Goal: Task Accomplishment & Management: Complete application form

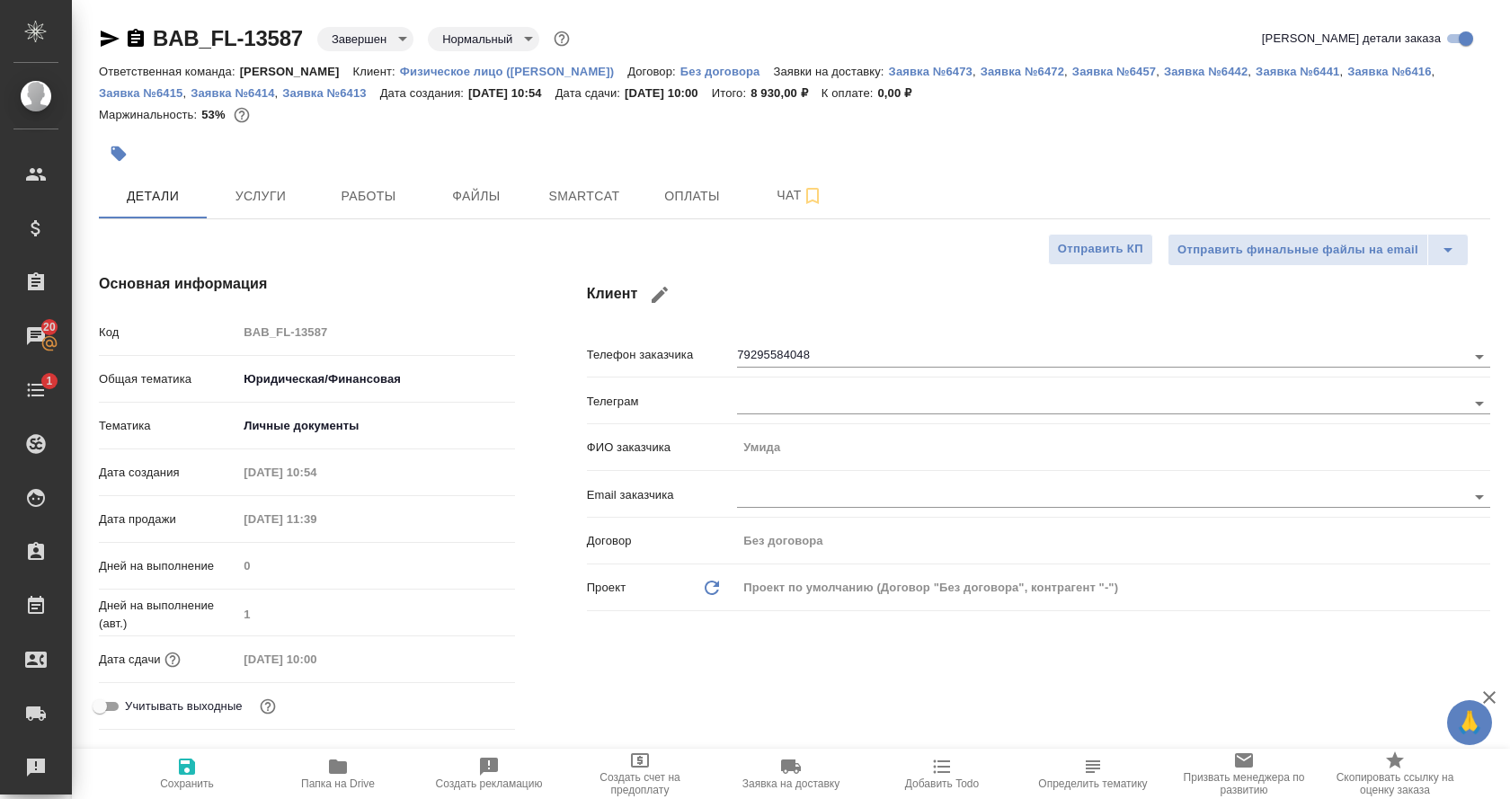
select select "RU"
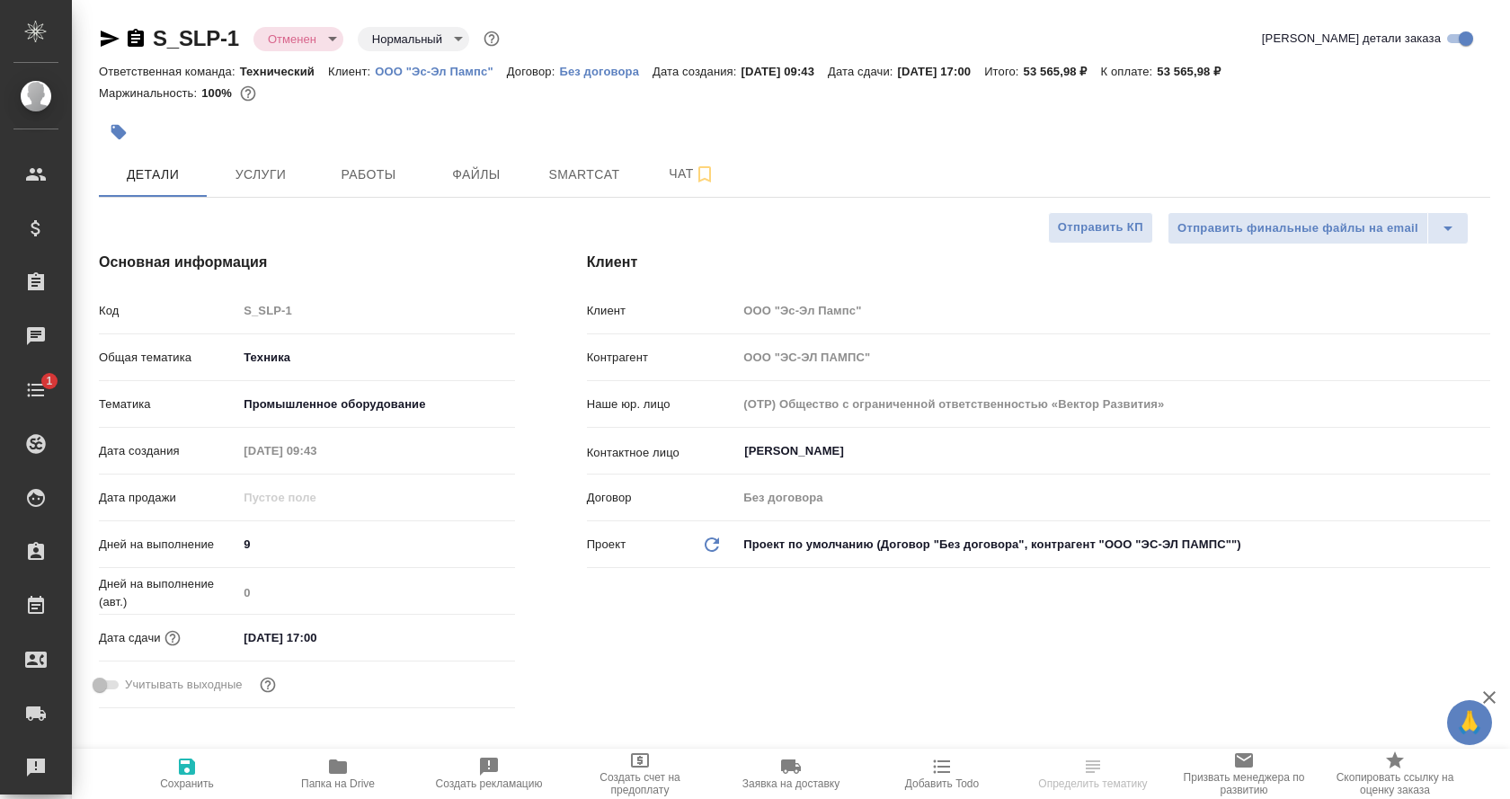
select select "RU"
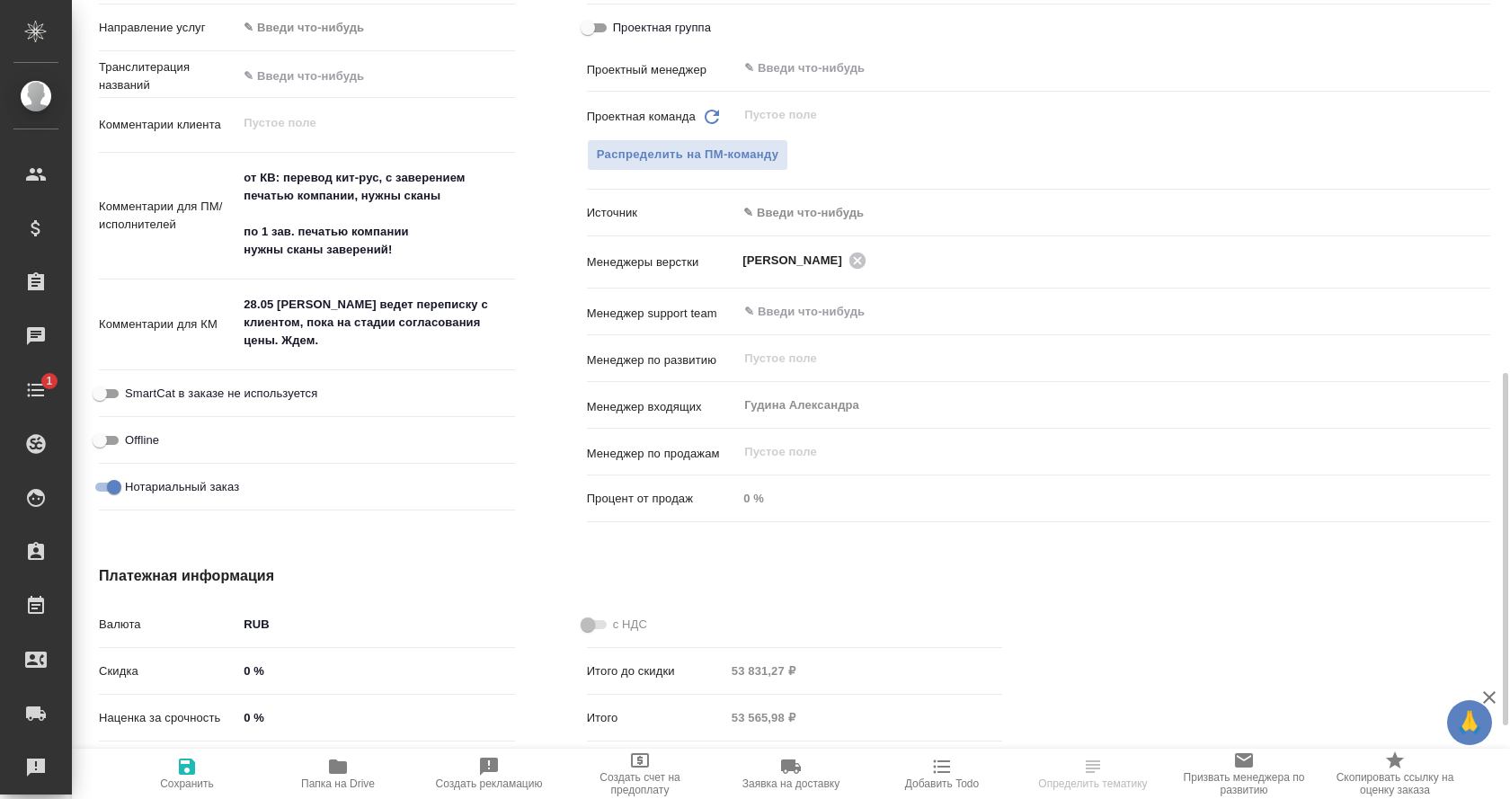
scroll to position [882, 0]
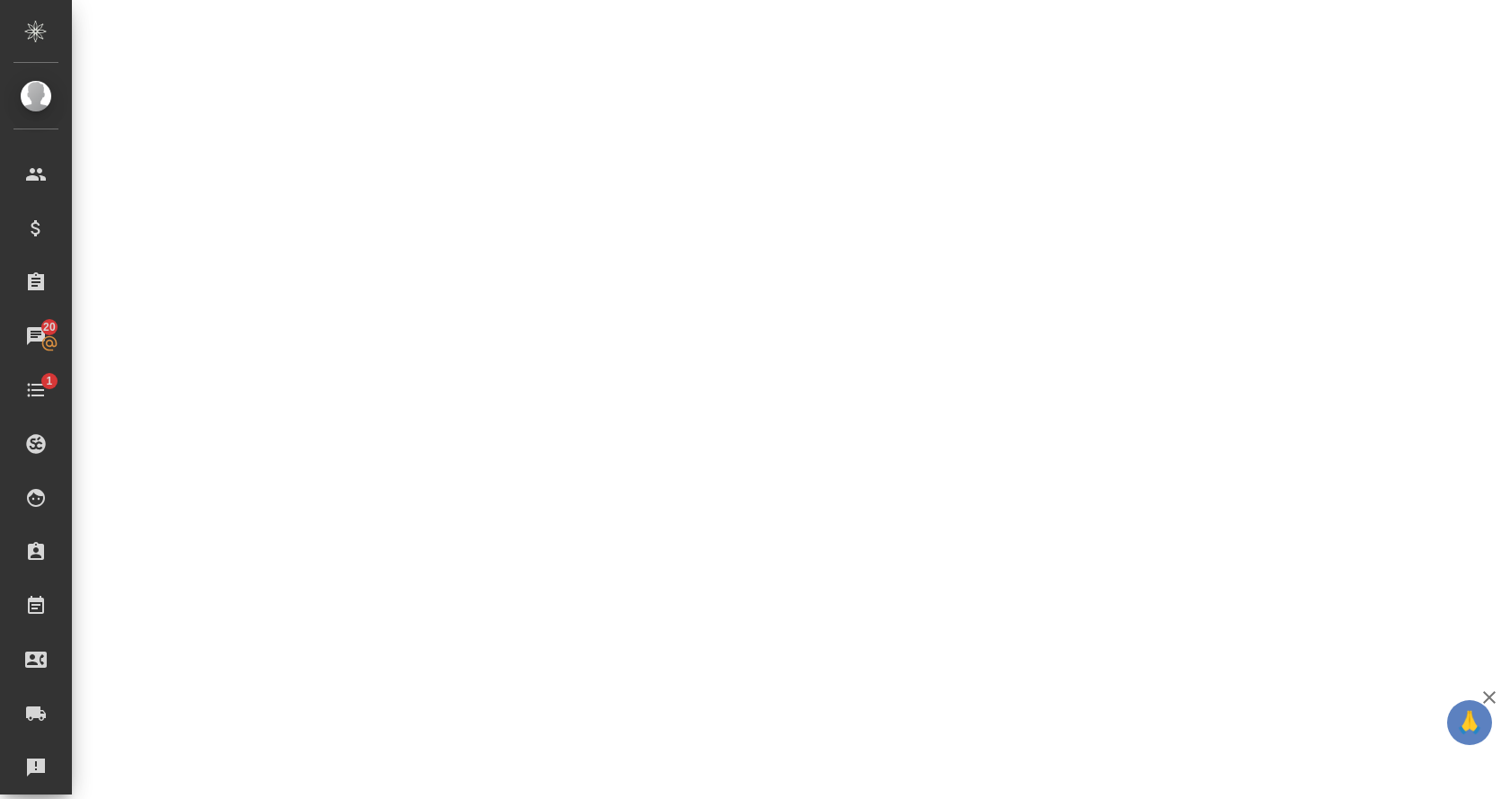
select select "RU"
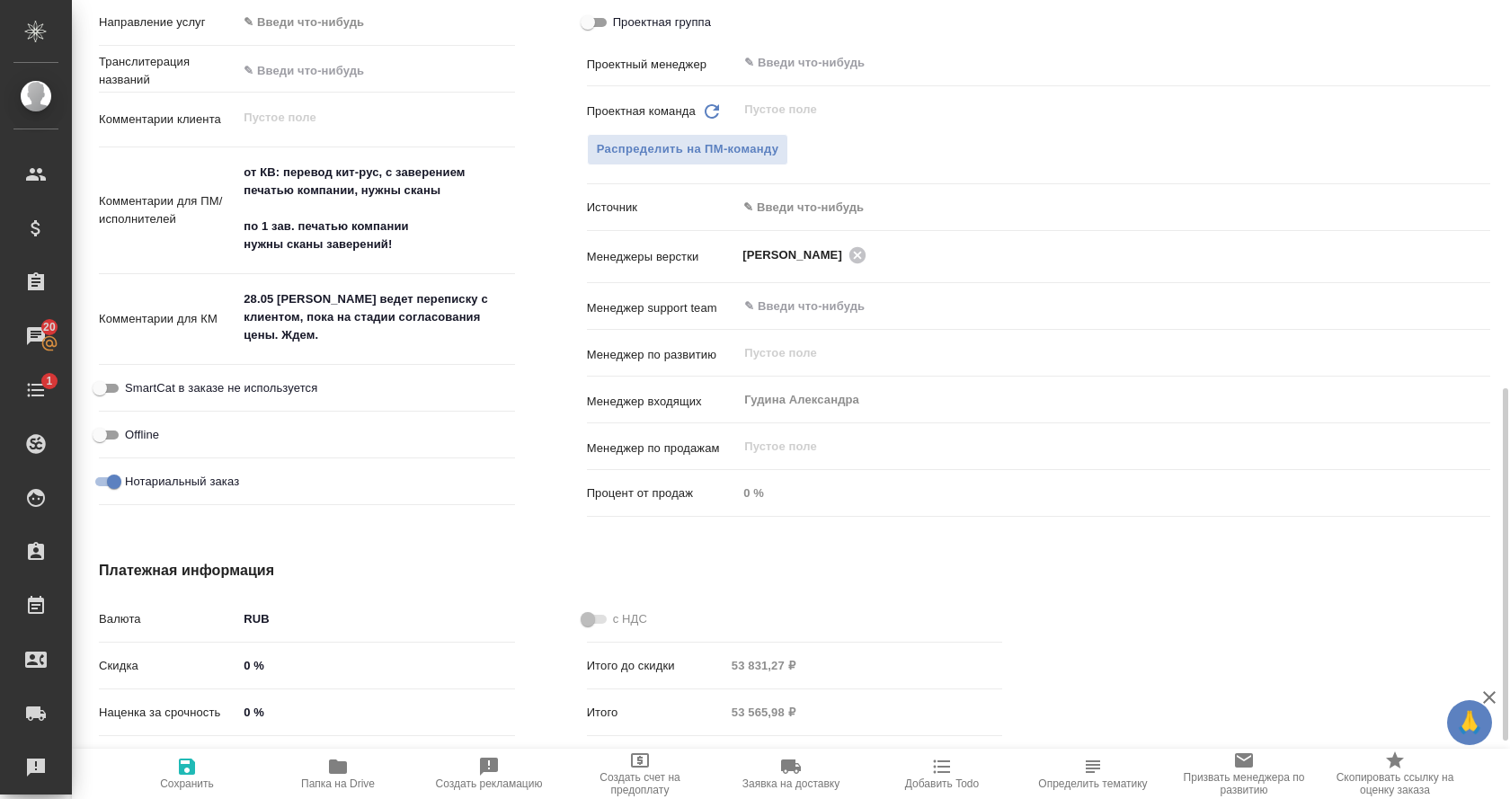
type textarea "x"
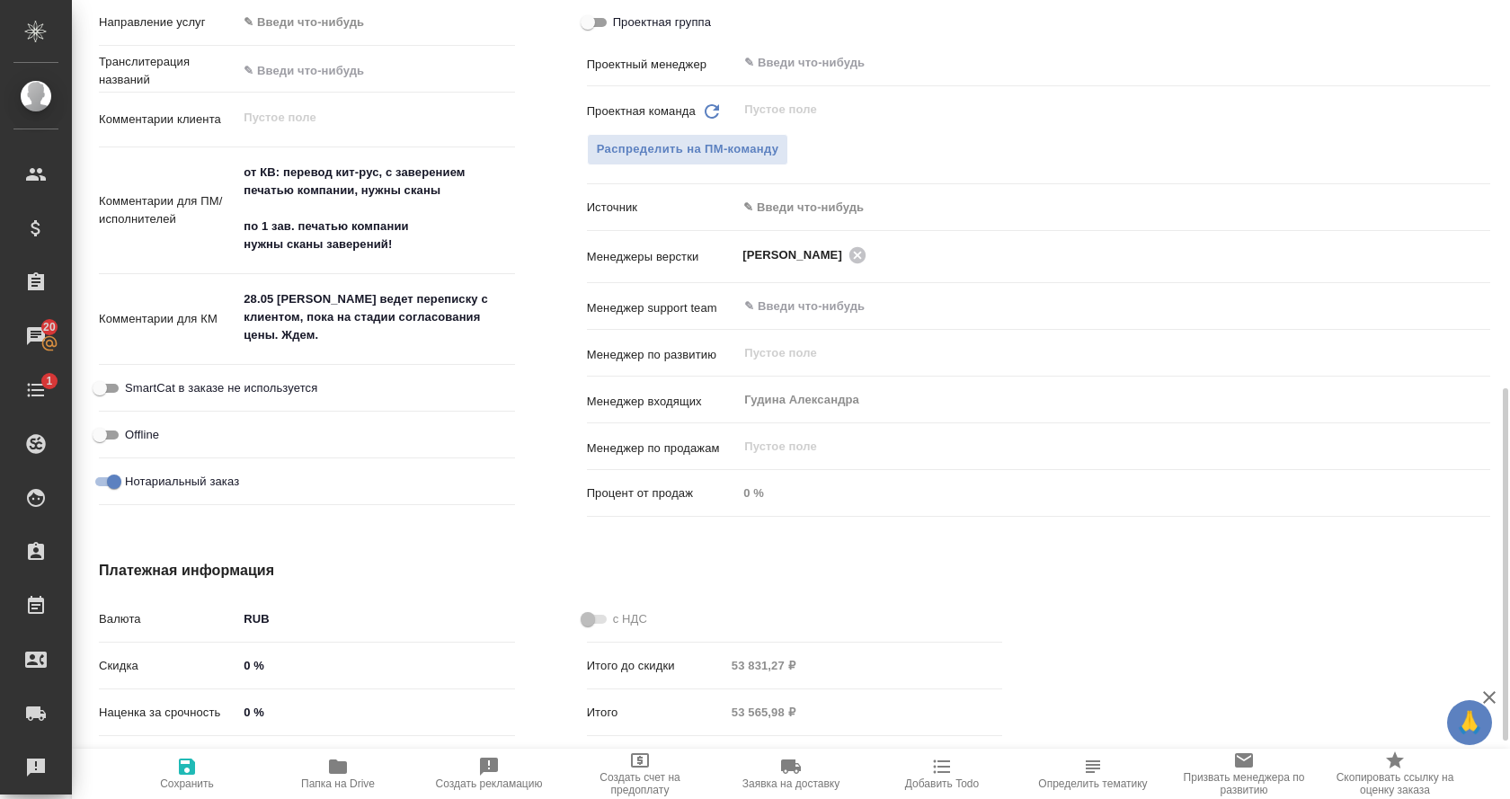
type textarea "x"
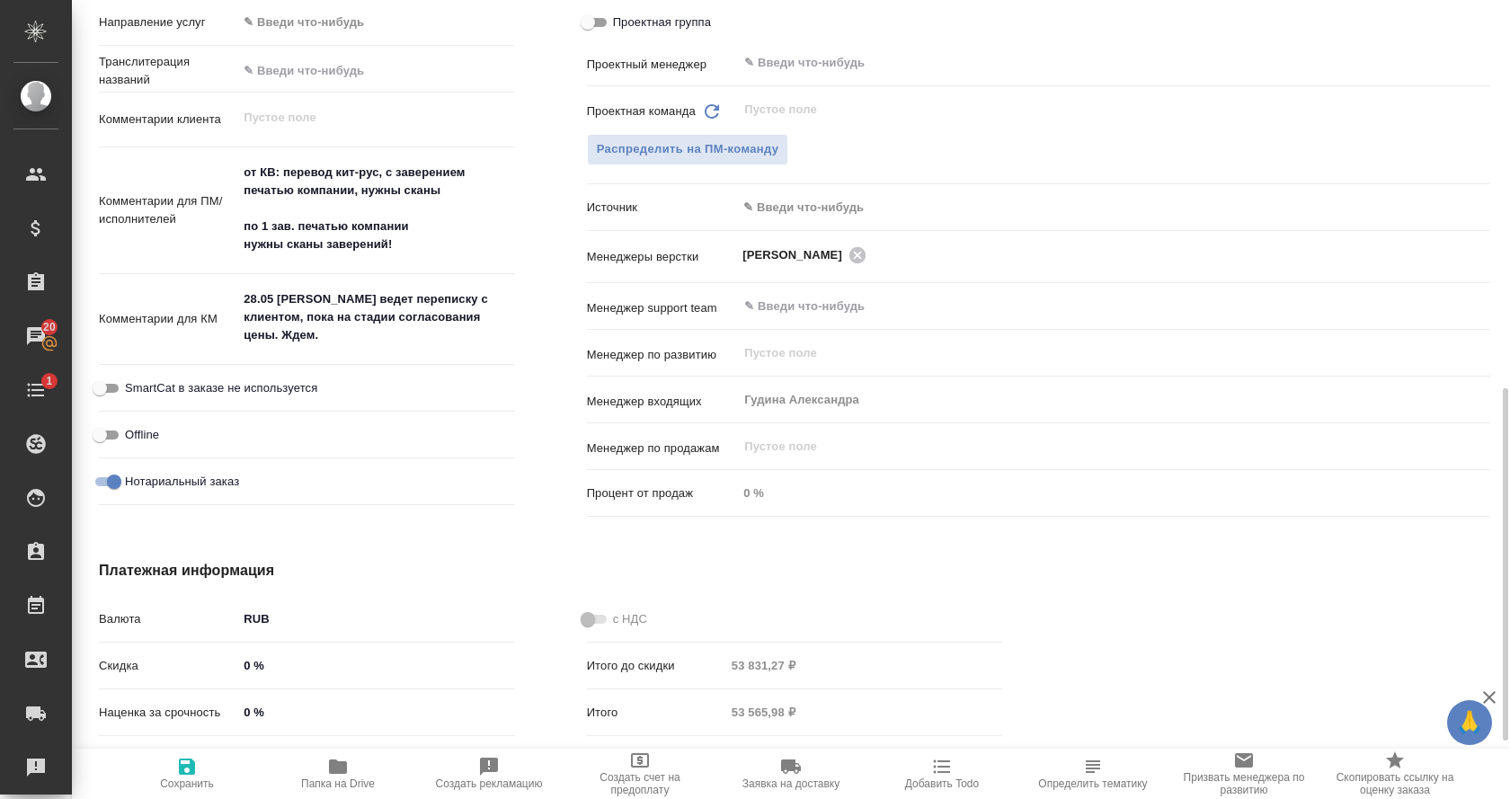
type textarea "x"
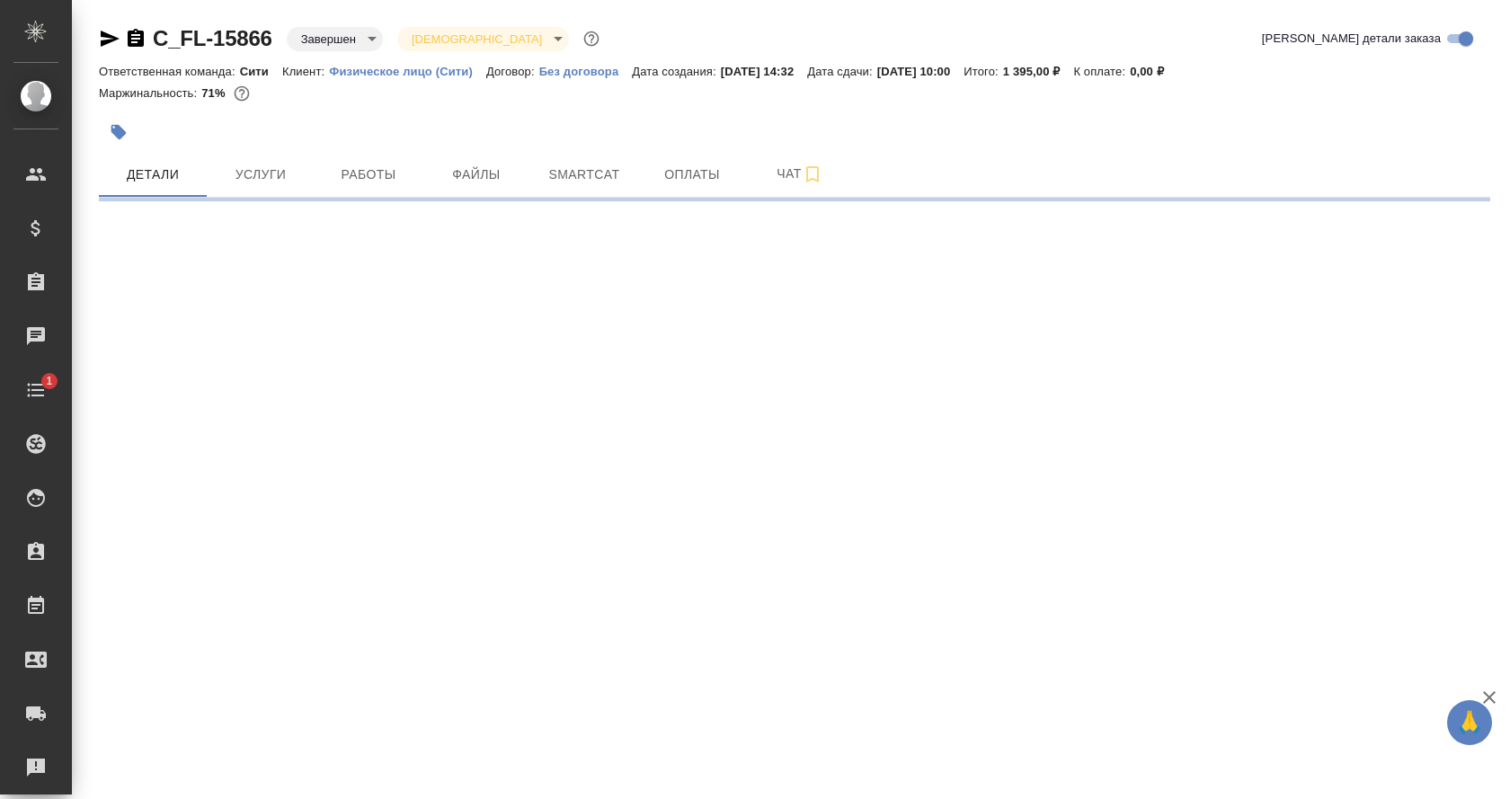
select select "RU"
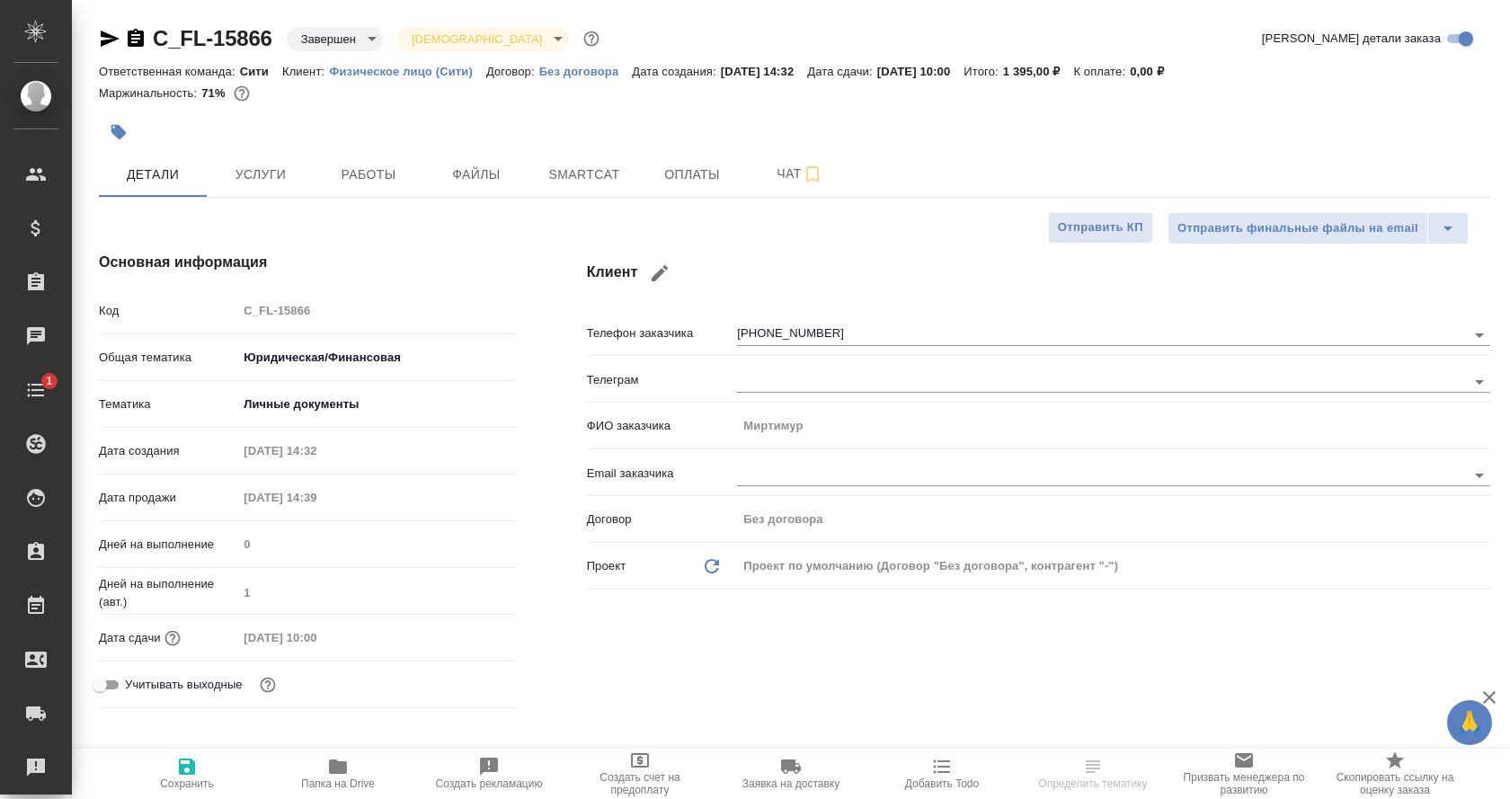
type textarea "x"
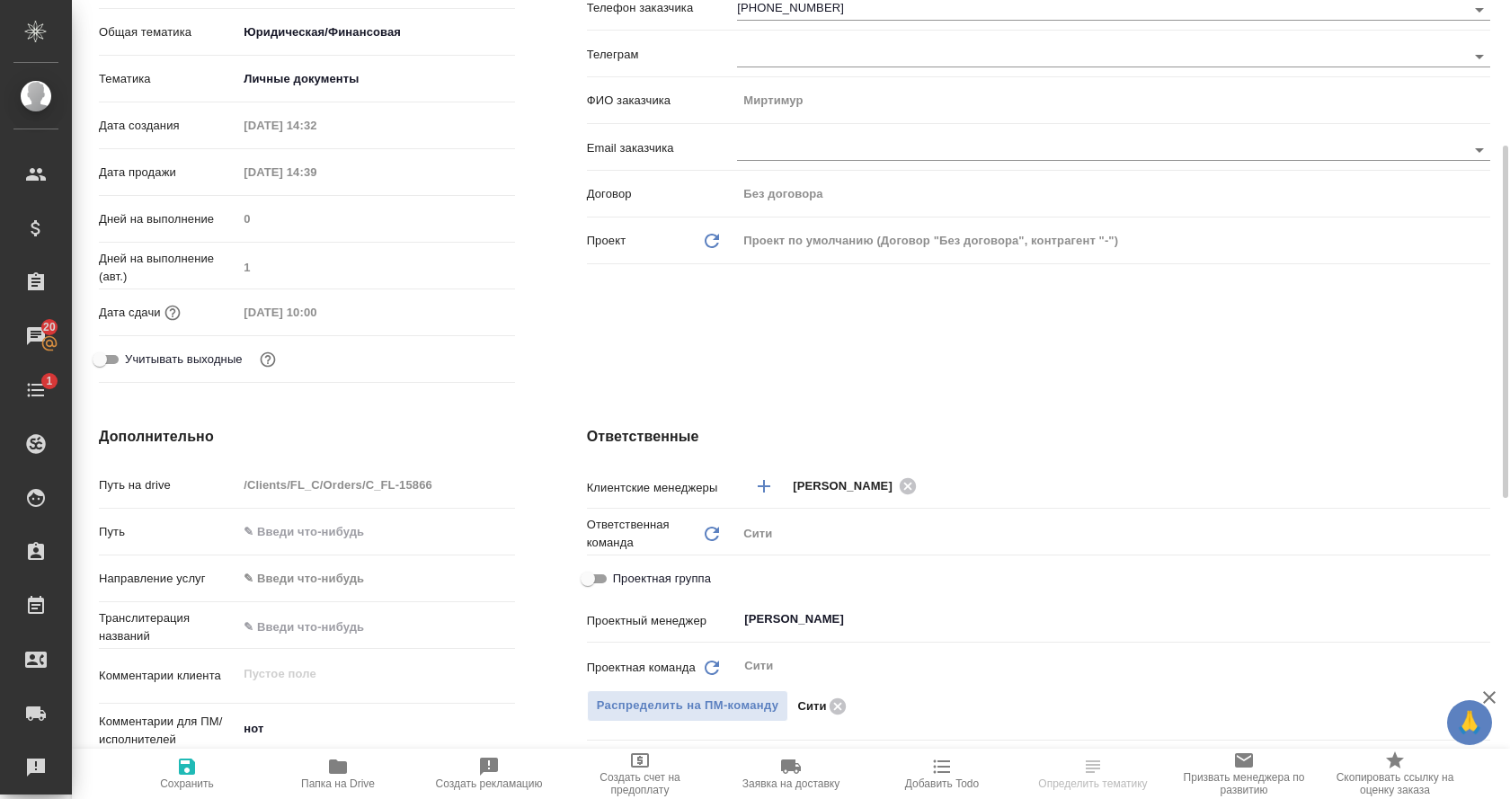
scroll to position [327, 0]
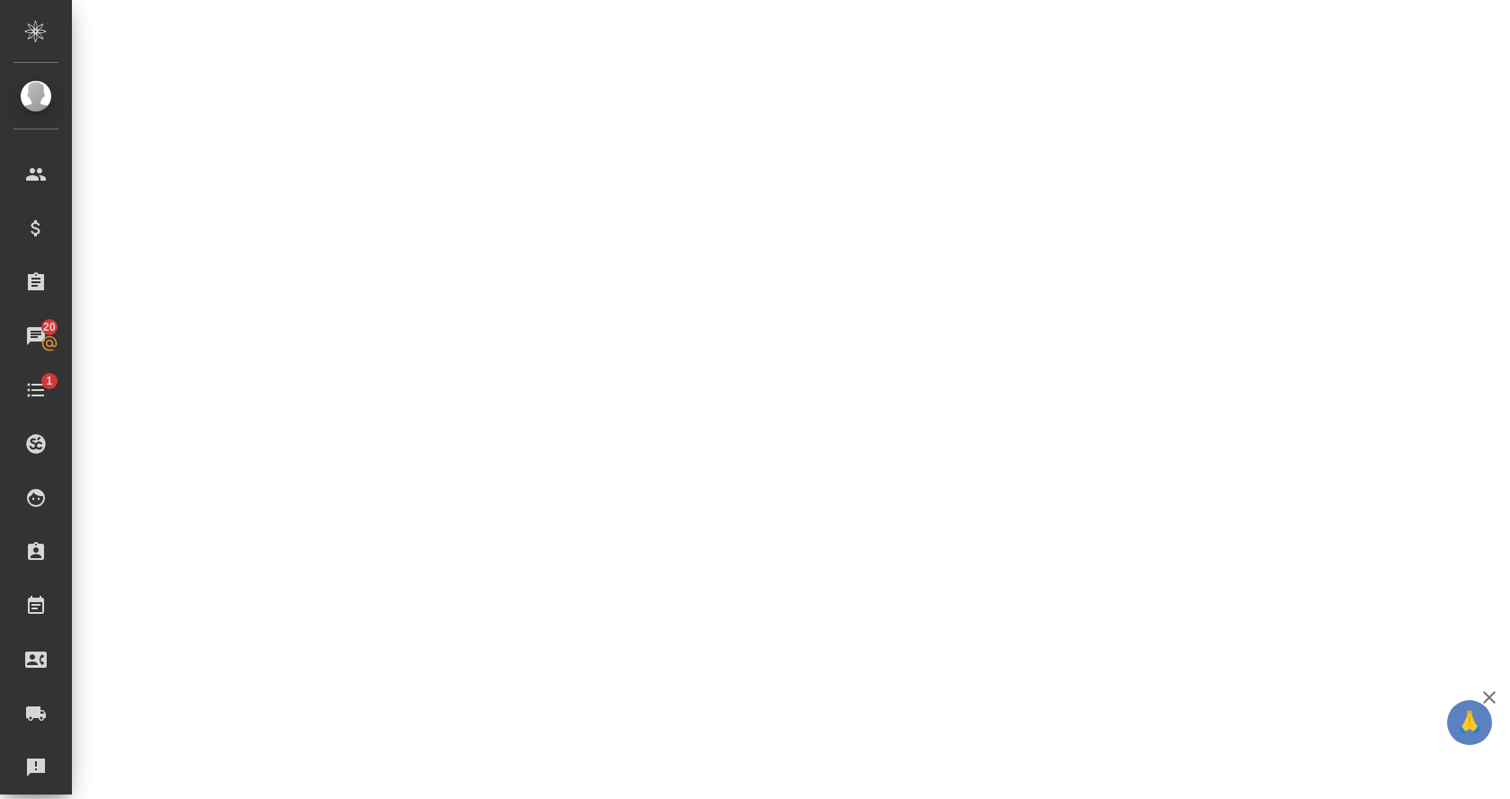
select select "RU"
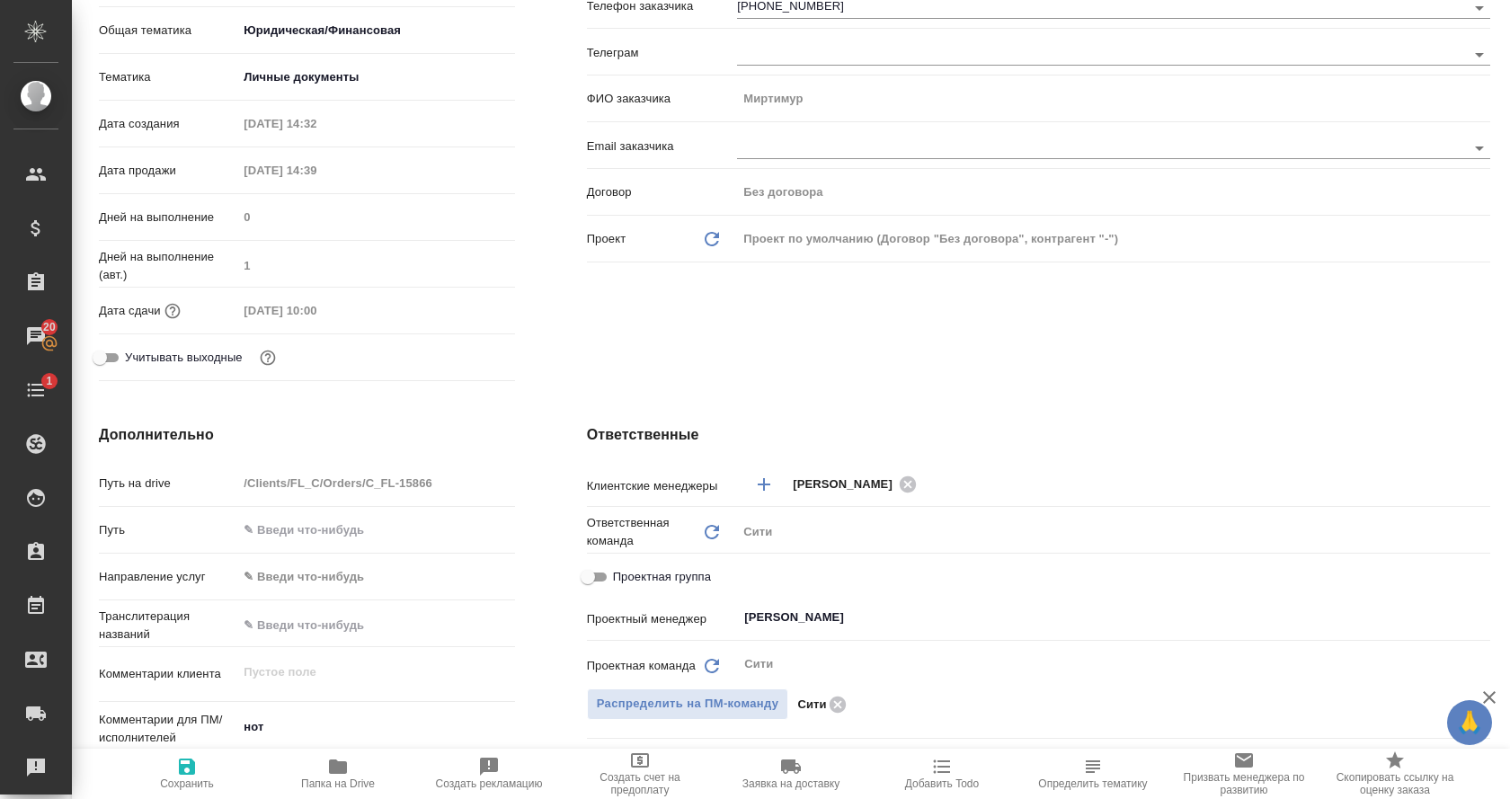
type textarea "x"
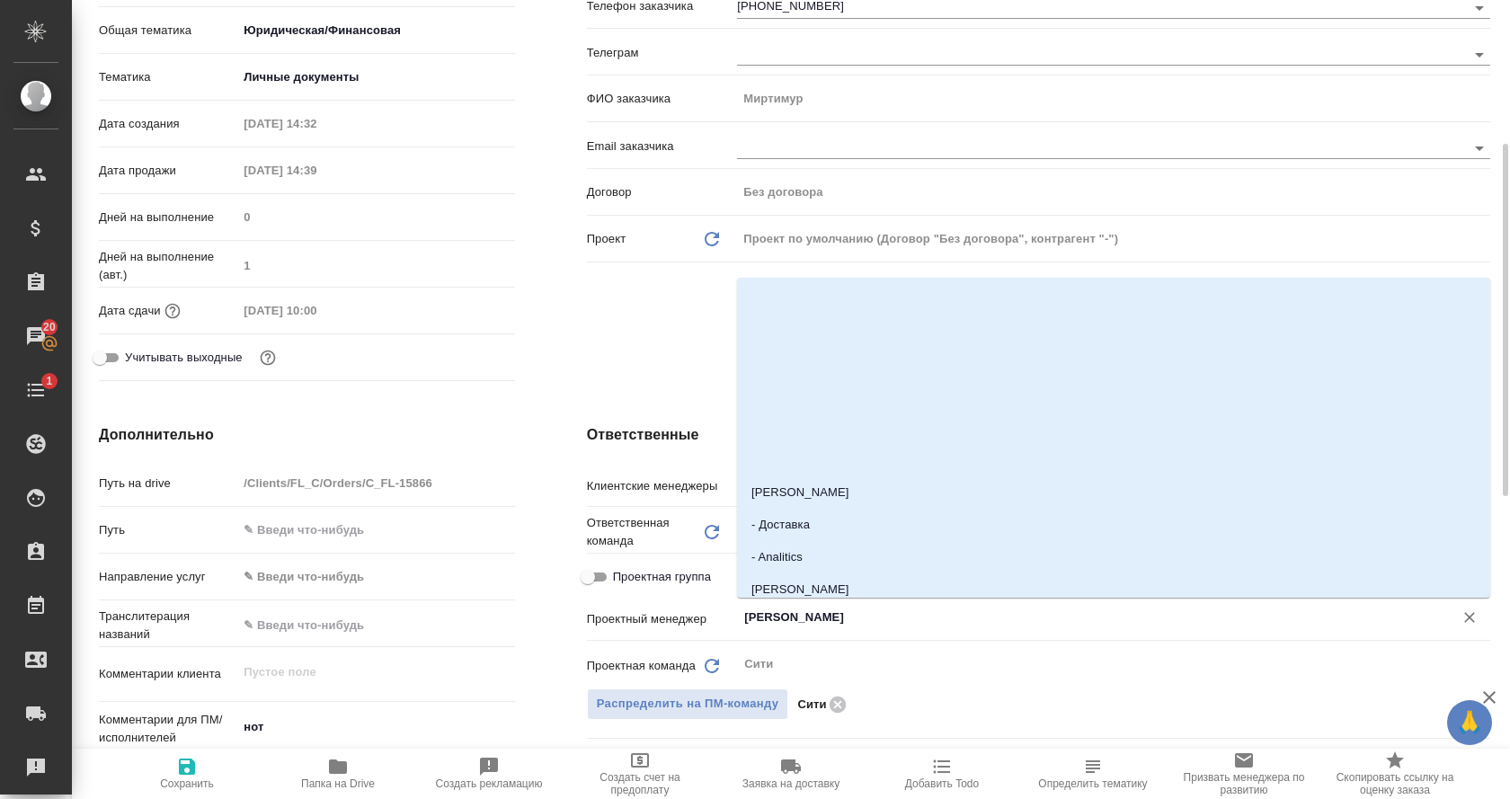
click at [883, 621] on input "Лямина Надежда" at bounding box center [1084, 618] width 682 height 22
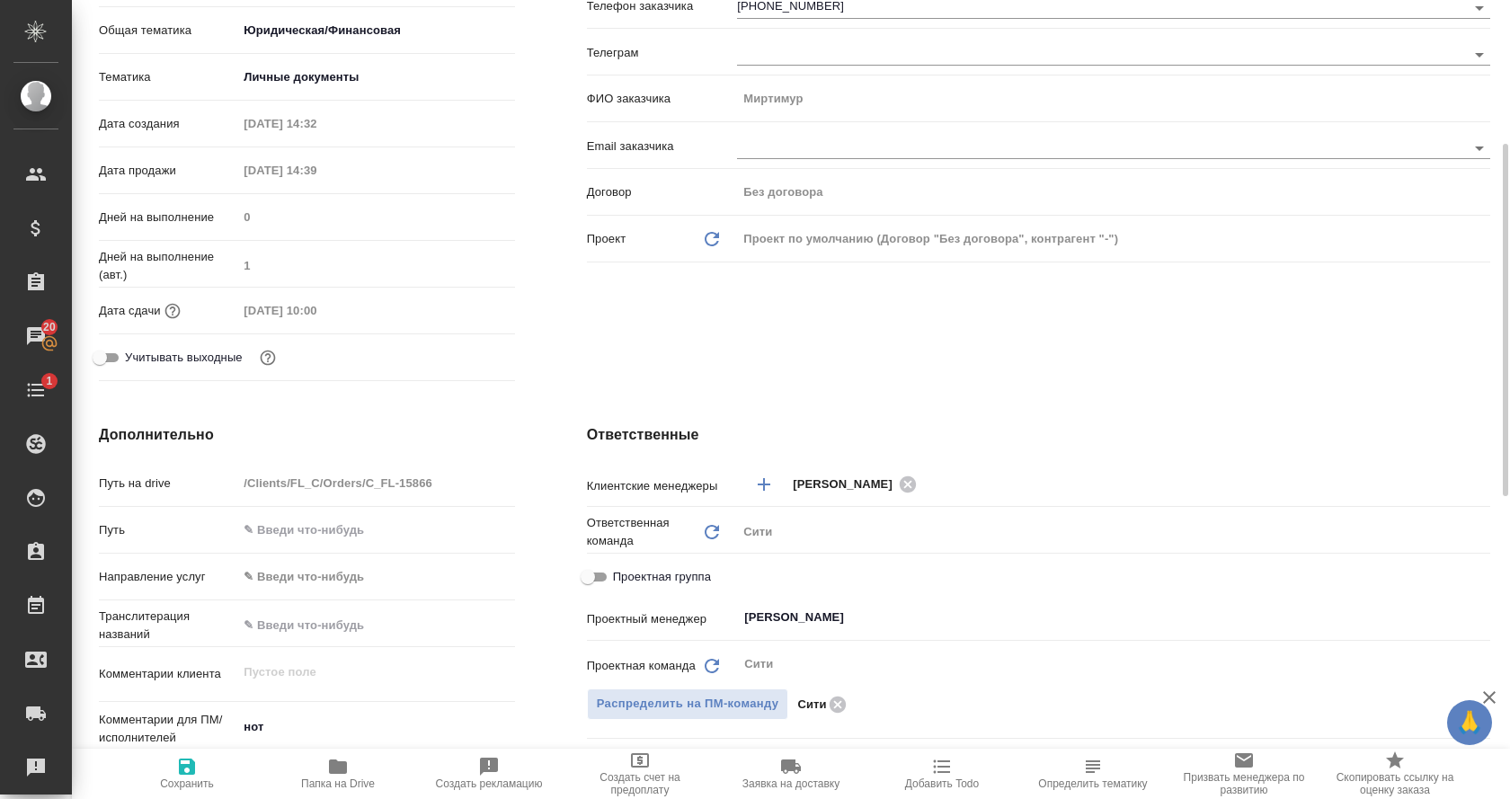
type textarea "x"
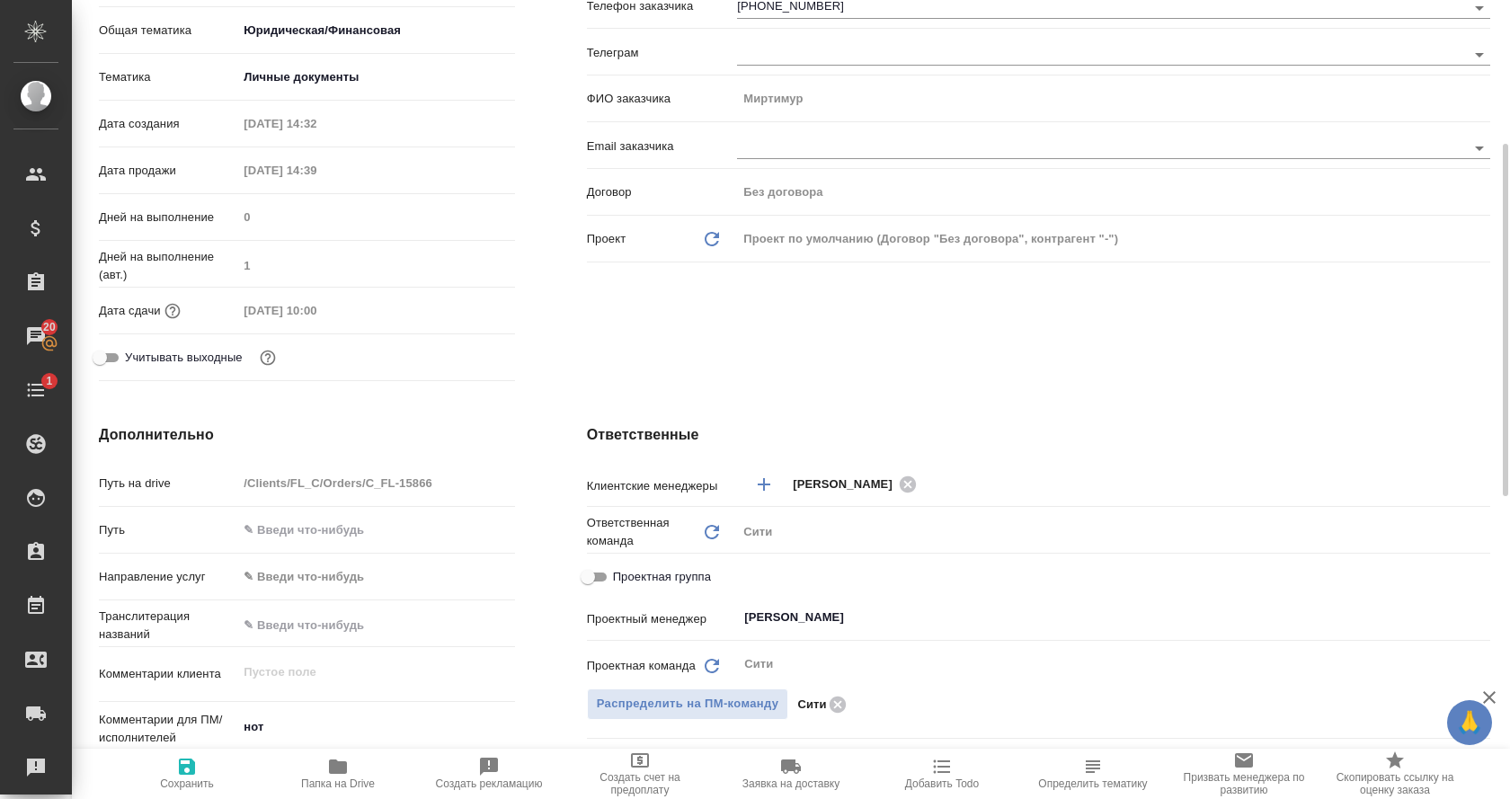
type textarea "x"
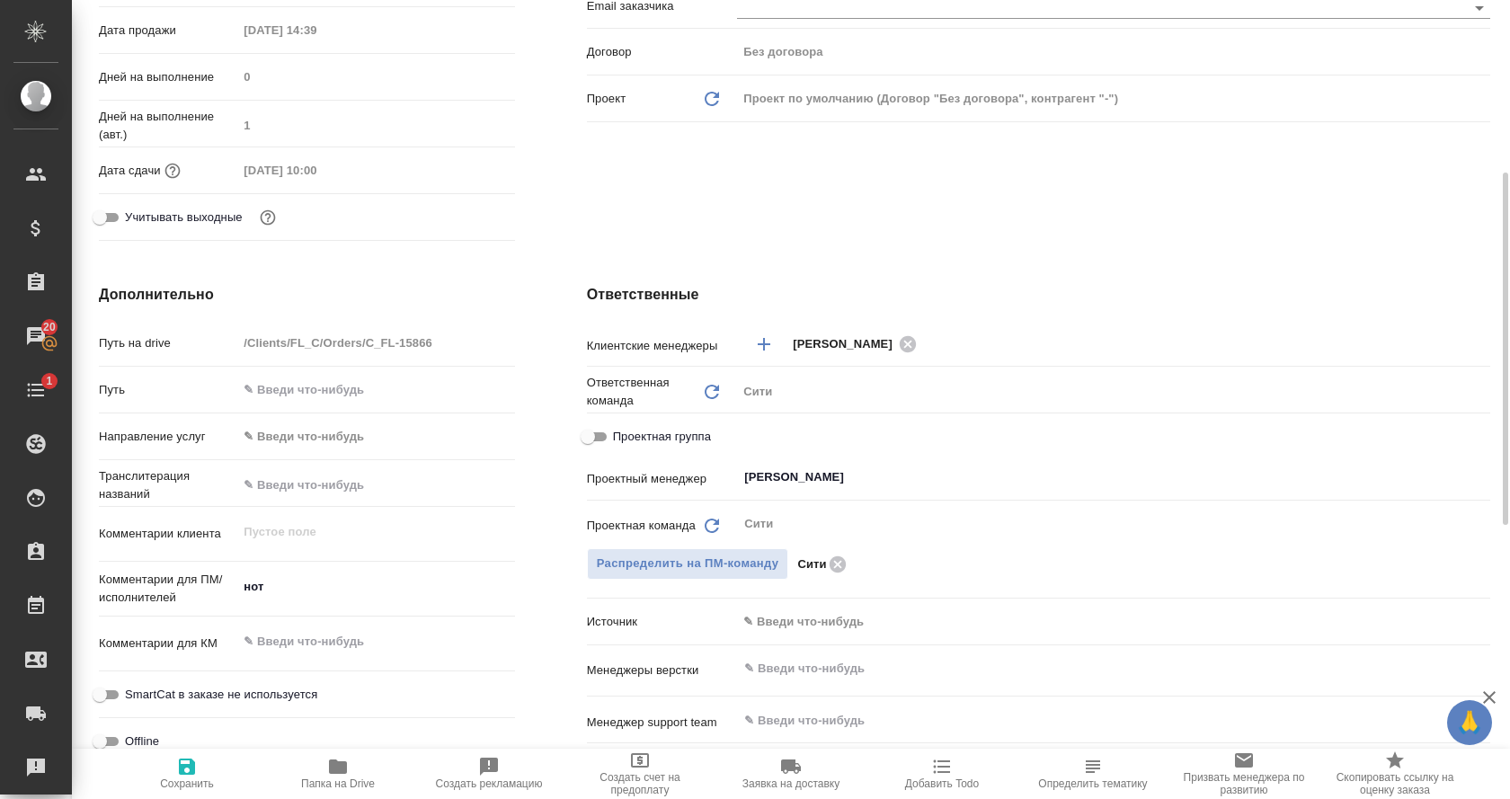
scroll to position [490, 0]
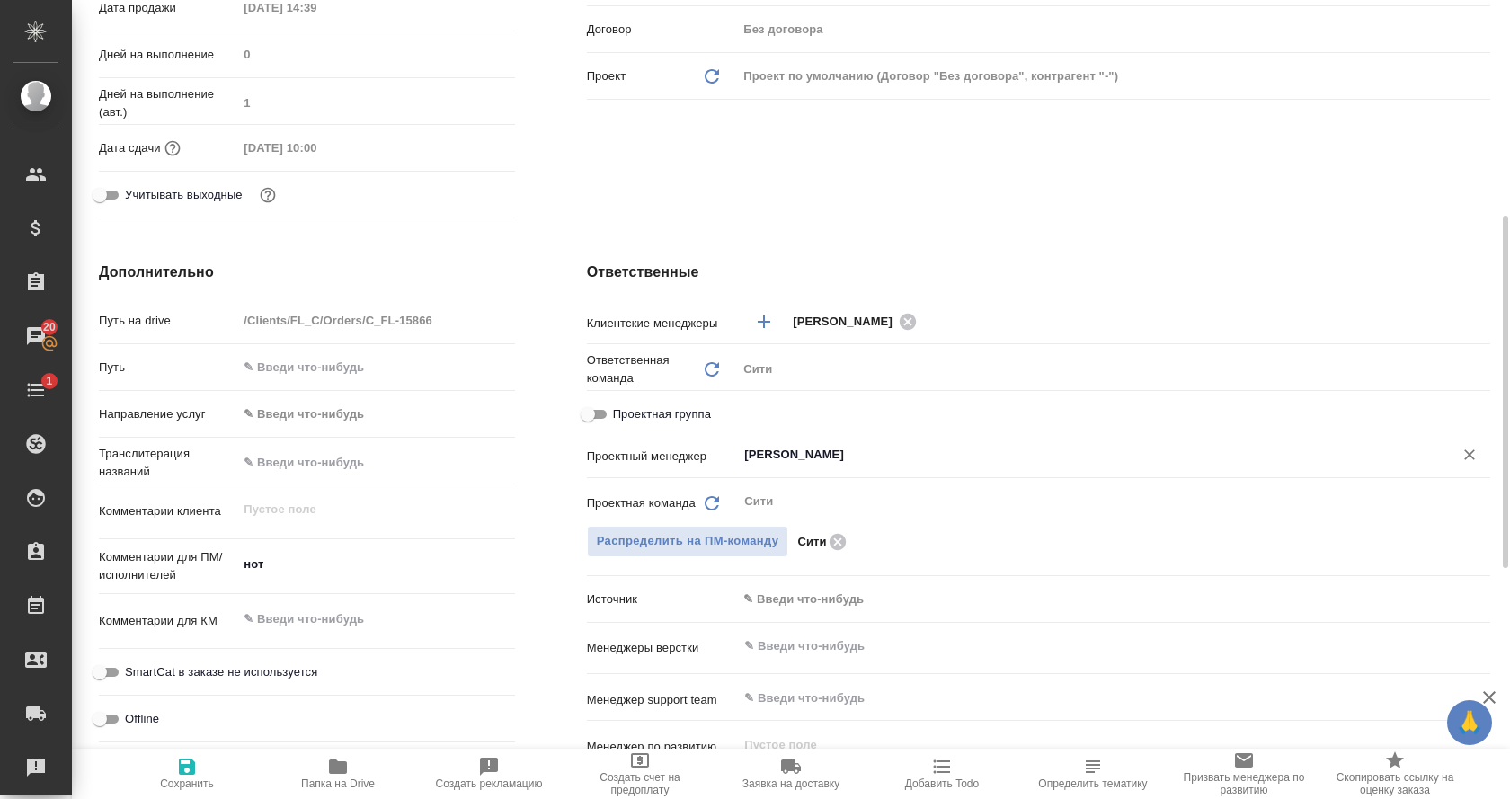
click at [834, 451] on input "Лямина Надежда" at bounding box center [1084, 455] width 682 height 22
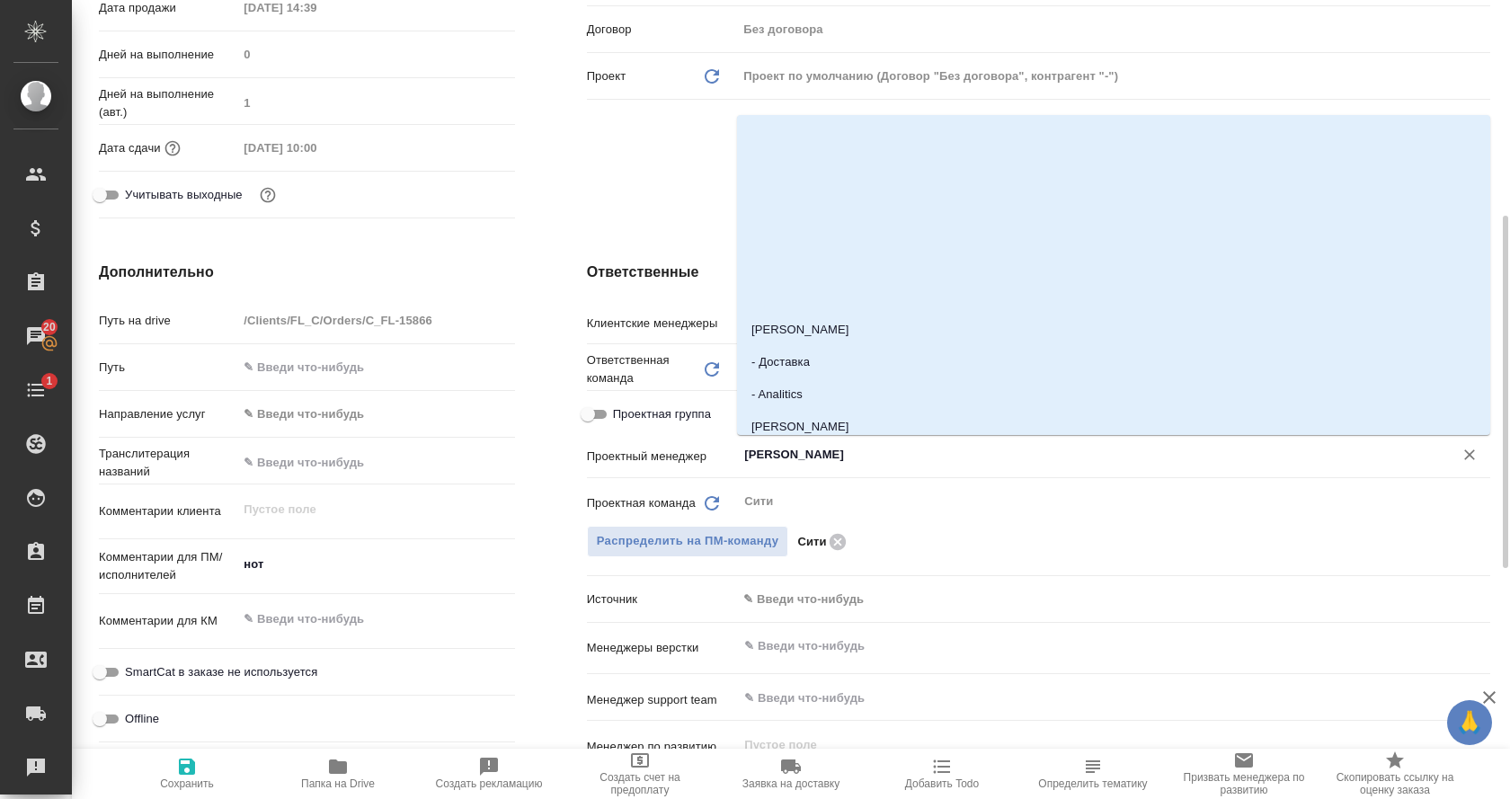
click at [497, 471] on input "text" at bounding box center [375, 463] width 277 height 26
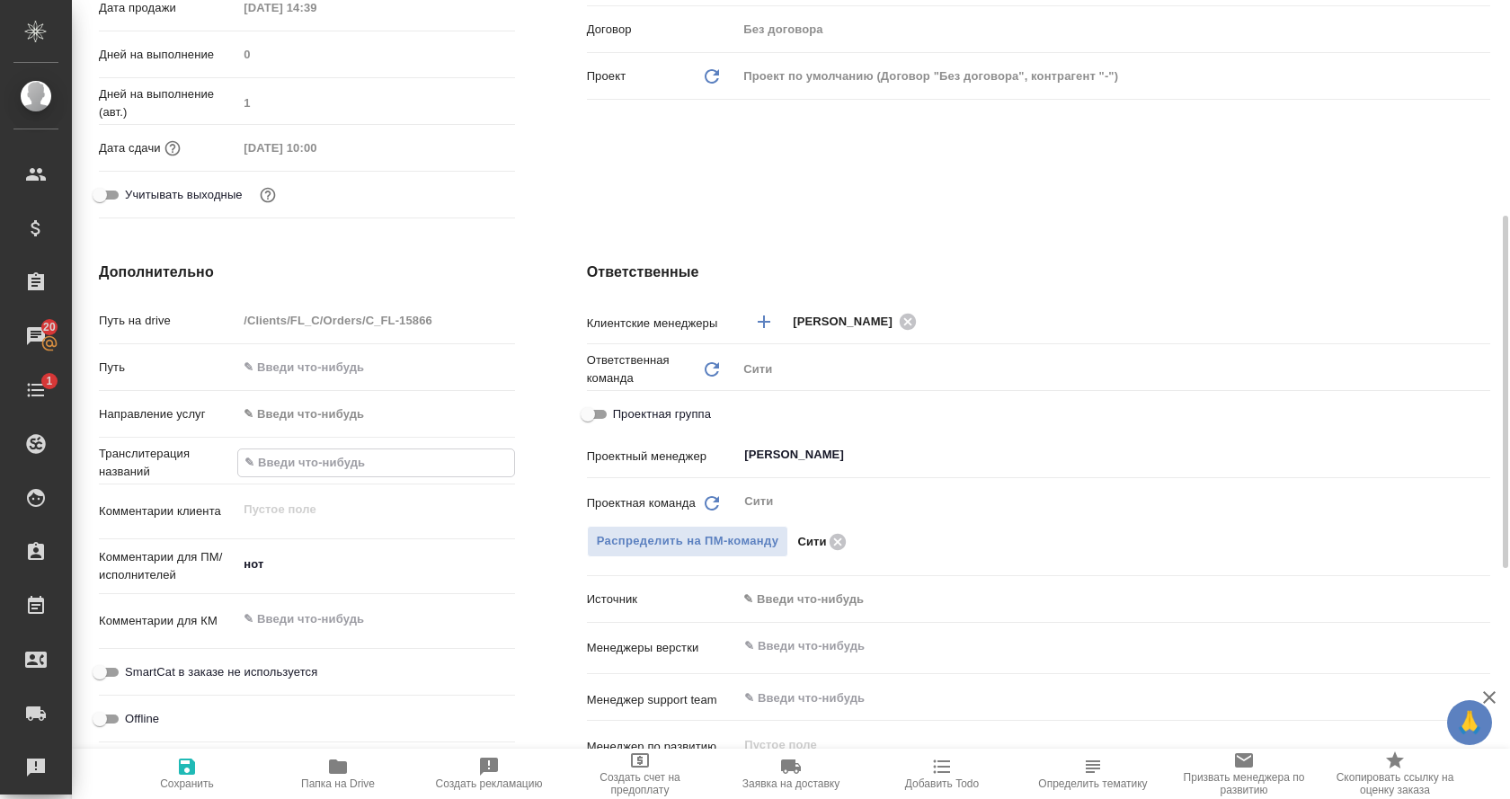
type textarea "x"
